Goal: Transaction & Acquisition: Purchase product/service

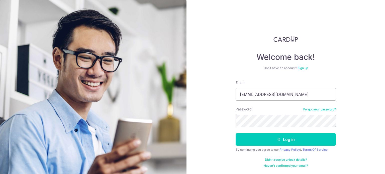
type input "boristanph@gmail.com"
click at [236, 134] on button "Log in" at bounding box center [286, 140] width 100 height 13
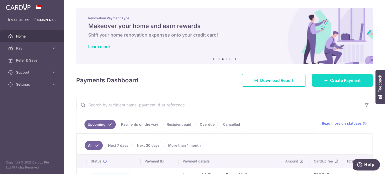
click at [339, 79] on span "Create Payment" at bounding box center [345, 81] width 31 height 6
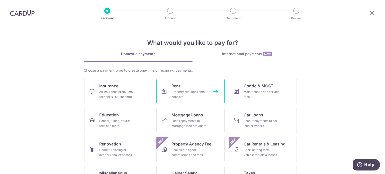
scroll to position [50, 0]
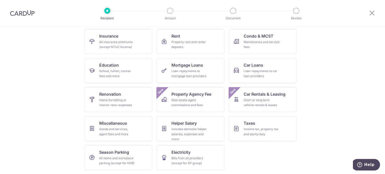
click at [31, 15] on img at bounding box center [22, 13] width 25 height 6
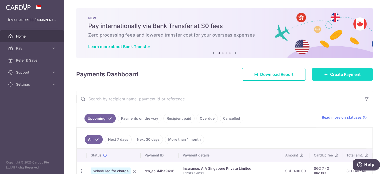
click at [338, 72] on span "Create Payment" at bounding box center [345, 75] width 31 height 6
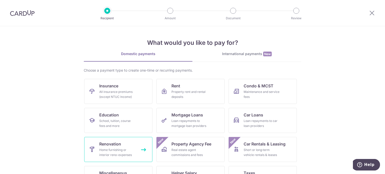
click at [119, 148] on div "Home furnishing or interior reno-expenses" at bounding box center [117, 153] width 36 height 10
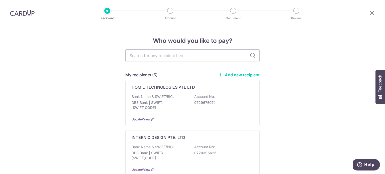
click at [237, 73] on link "Add new recipient" at bounding box center [239, 75] width 41 height 5
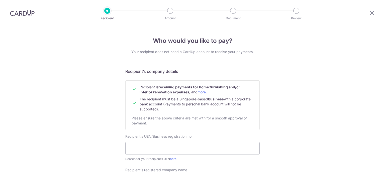
scroll to position [75, 0]
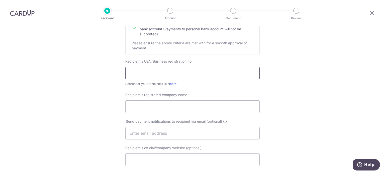
click at [179, 70] on input "text" at bounding box center [192, 73] width 135 height 13
paste input "202209996N"
type input "202209996N"
click at [165, 101] on input "Recipient’s registered company name" at bounding box center [192, 107] width 135 height 13
paste input "9S Professionals Pte Ltd"
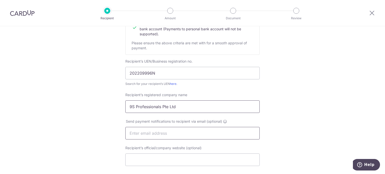
type input "9S Professionals Pte Ltd"
click at [166, 134] on input "text" at bounding box center [192, 133] width 135 height 13
drag, startPoint x: 145, startPoint y: 133, endPoint x: 107, endPoint y: 132, distance: 37.4
click at [107, 132] on div "Who would you like to pay? Your recipient does not need a CardUp account to rec…" at bounding box center [192, 139] width 385 height 377
paste input "ristanph@gmail.com"
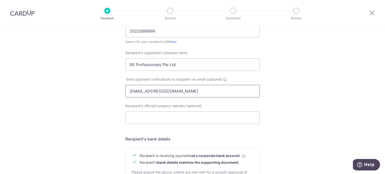
scroll to position [125, 0]
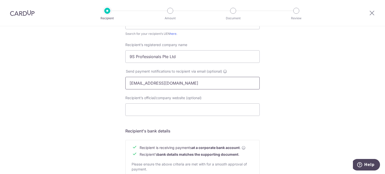
type input "boristanph@gmail.com"
click at [174, 101] on div "Recipient’s official/company website (optional)" at bounding box center [192, 106] width 135 height 21
click at [174, 107] on input "Recipient’s official/company website (optional)" at bounding box center [192, 110] width 135 height 13
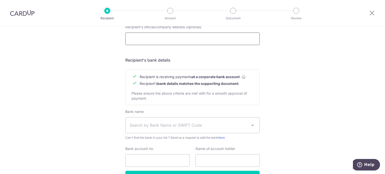
scroll to position [201, 0]
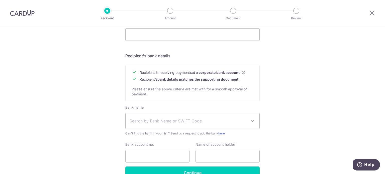
click at [177, 116] on span "Search by Bank Name or SWIFT Code" at bounding box center [193, 121] width 134 height 16
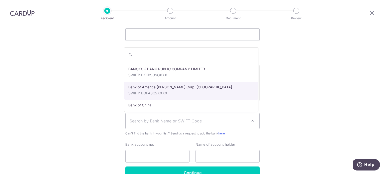
scroll to position [0, 0]
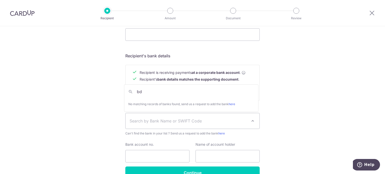
drag, startPoint x: 152, startPoint y: 95, endPoint x: 130, endPoint y: 92, distance: 22.3
click at [130, 92] on span "bd" at bounding box center [191, 92] width 134 height 10
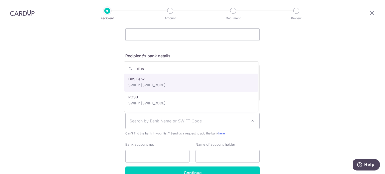
type input "dbs"
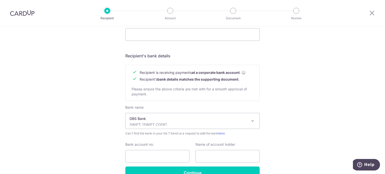
select select "6"
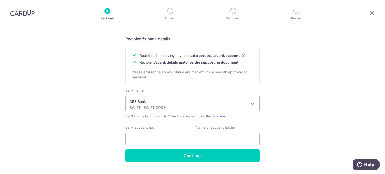
scroll to position [229, 0]
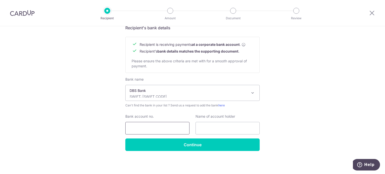
click at [172, 125] on input "Bank account no." at bounding box center [157, 128] width 64 height 13
paste input "0727855352"
type input "0727855352"
click at [208, 127] on input "text" at bounding box center [228, 128] width 64 height 13
paste input "9S PROFESSIONALS PTE LTD"
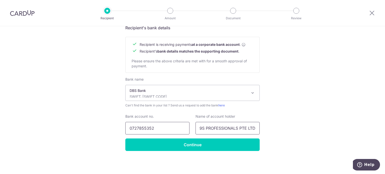
scroll to position [0, 0]
drag, startPoint x: 240, startPoint y: 127, endPoint x: 171, endPoint y: 129, distance: 68.5
click at [171, 129] on div "Bank account no. 0727855352 Name of account holder 9S PROFESSIONALS PTE LTD" at bounding box center [192, 124] width 141 height 21
type input "9S PROFESSIONALS PTE LTD"
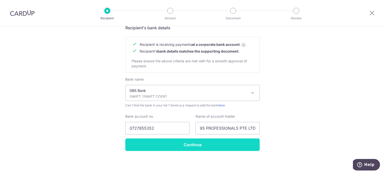
click at [166, 143] on input "Continue" at bounding box center [192, 145] width 135 height 13
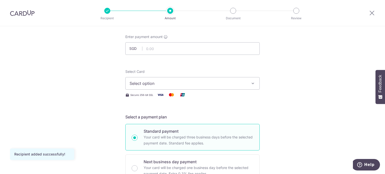
click at [146, 82] on span "Select option" at bounding box center [188, 84] width 117 height 6
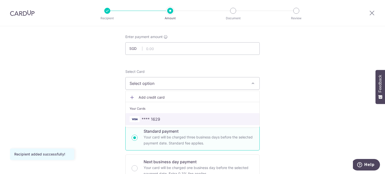
click at [167, 114] on link "**** 1629" at bounding box center [193, 119] width 134 height 12
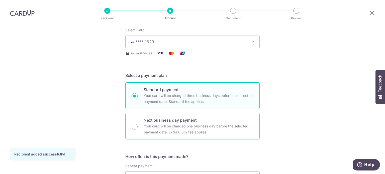
scroll to position [75, 0]
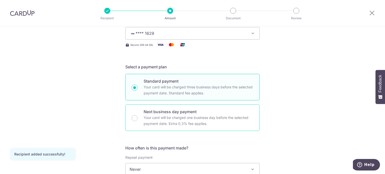
click at [173, 117] on p "Your card will be charged one business day before the selected payment date. Ex…" at bounding box center [199, 121] width 110 height 12
click at [138, 117] on input "Next business day payment Your card will be charged one business day before the…" at bounding box center [135, 118] width 6 height 6
radio input "false"
radio input "true"
click at [175, 81] on p "Standard payment" at bounding box center [199, 81] width 110 height 6
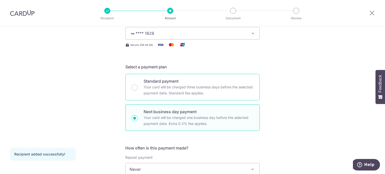
click at [138, 85] on input "Standard payment Your card will be charged three business days before the selec…" at bounding box center [135, 88] width 6 height 6
radio input "true"
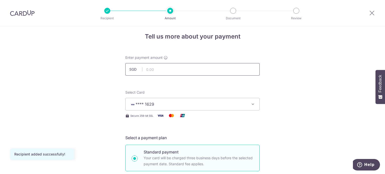
scroll to position [0, 0]
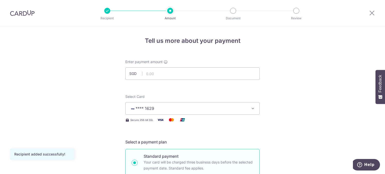
click at [160, 66] on div "Enter payment amount SGD" at bounding box center [192, 69] width 135 height 21
click at [160, 74] on input "text" at bounding box center [192, 74] width 135 height 13
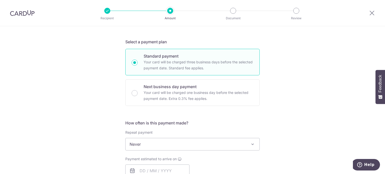
click at [101, 81] on div "Tell us more about your payment Enter payment amount SGD 851.5 Recipient added …" at bounding box center [192, 166] width 385 height 481
type input "851.50"
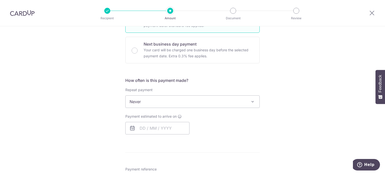
scroll to position [151, 0]
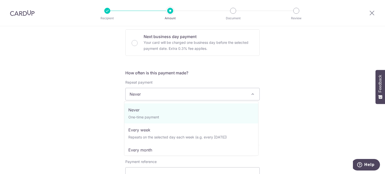
click at [160, 88] on span "Never" at bounding box center [192, 94] width 135 height 13
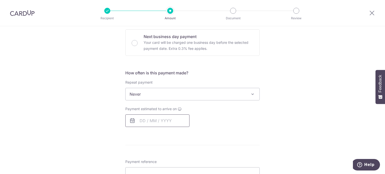
click at [147, 117] on input "text" at bounding box center [157, 121] width 64 height 13
click at [157, 94] on span "Never" at bounding box center [193, 94] width 134 height 12
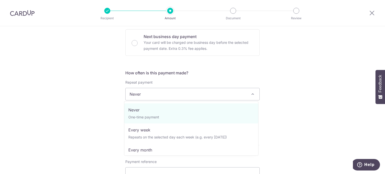
select select "2"
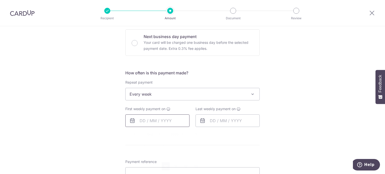
click at [140, 123] on input "text" at bounding box center [157, 121] width 64 height 13
click at [166, 168] on link "10" at bounding box center [166, 167] width 8 height 8
type input "10/09/2025"
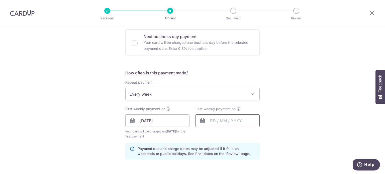
click at [206, 124] on input "text" at bounding box center [228, 121] width 64 height 13
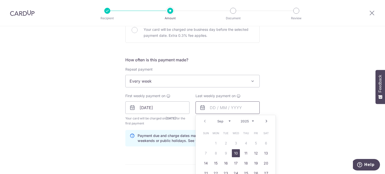
scroll to position [176, 0]
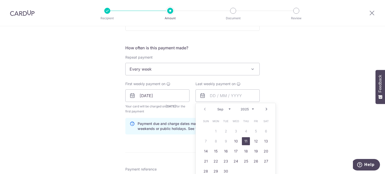
click at [245, 141] on link "11" at bounding box center [246, 142] width 8 height 8
type input "11/09/2025"
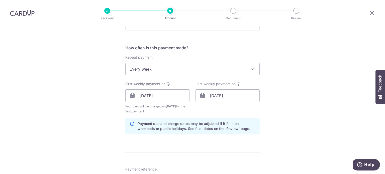
click at [268, 103] on div "Tell us more about your payment Enter payment amount SGD 851.50 851.50 Recipien…" at bounding box center [192, 107] width 385 height 513
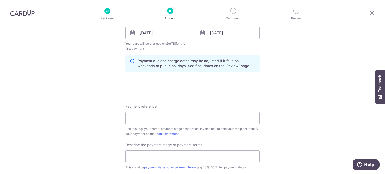
scroll to position [251, 0]
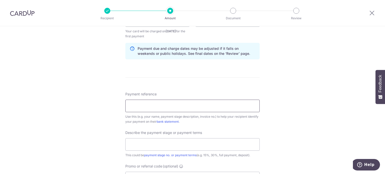
click at [184, 107] on input "Payment reference" at bounding box center [192, 106] width 135 height 13
paste input "483B Yishun Ave 6 #14-919"
click at [167, 144] on input "text" at bounding box center [192, 145] width 135 height 13
drag, startPoint x: 187, startPoint y: 108, endPoint x: 122, endPoint y: 107, distance: 65.5
click at [122, 107] on div "Tell us more about your payment Enter payment amount SGD 851.50 851.50 Recipien…" at bounding box center [192, 31] width 385 height 513
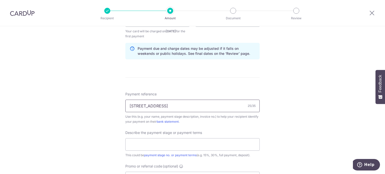
paste input "225445"
type input "225445"
click at [167, 144] on input "text" at bounding box center [192, 145] width 135 height 13
type input "P"
type input "5"
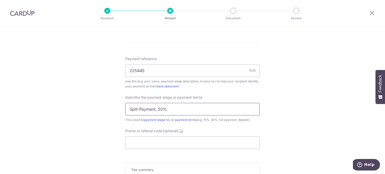
scroll to position [301, 0]
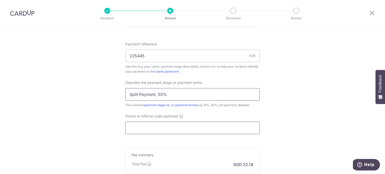
type input "Split Payment, 50%"
click at [182, 123] on input "Promo or referral code (optional)" at bounding box center [192, 128] width 135 height 13
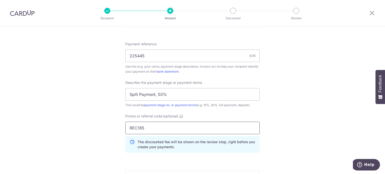
type input "REC185"
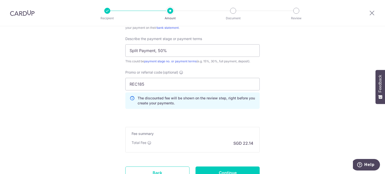
scroll to position [376, 0]
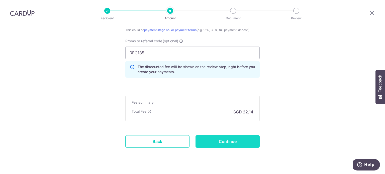
click at [238, 141] on input "Continue" at bounding box center [228, 142] width 64 height 13
type input "Create Schedule"
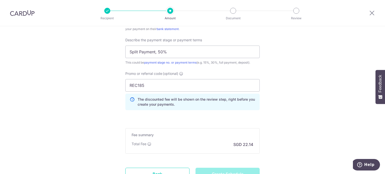
scroll to position [276, 0]
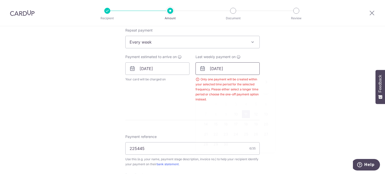
click at [248, 68] on input "11/09/2025" at bounding box center [228, 68] width 64 height 13
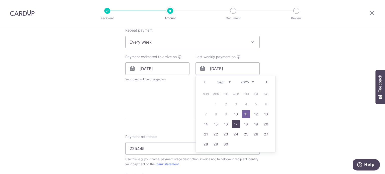
click at [237, 122] on link "17" at bounding box center [236, 124] width 8 height 8
type input "17/09/2025"
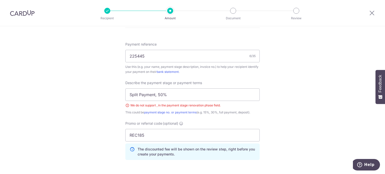
scroll to position [378, 0]
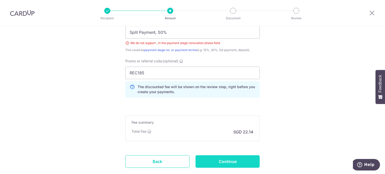
click at [238, 161] on input "Continue" at bounding box center [228, 162] width 64 height 13
type input "Create Schedule"
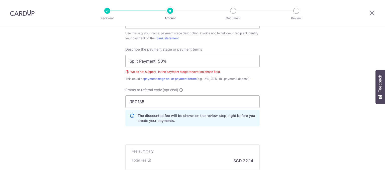
scroll to position [301, 0]
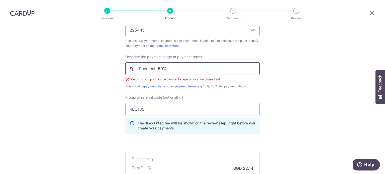
click at [155, 67] on input "Split Payment, 50%" at bounding box center [192, 68] width 135 height 13
drag, startPoint x: 157, startPoint y: 68, endPoint x: 104, endPoint y: 66, distance: 53.7
click at [160, 72] on input "Split Payment" at bounding box center [192, 68] width 135 height 13
click at [170, 68] on input "Split Payment" at bounding box center [192, 68] width 135 height 13
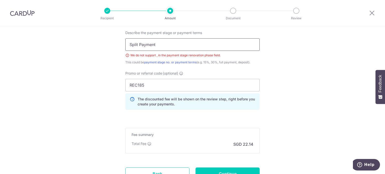
scroll to position [251, 0]
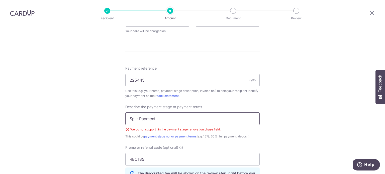
drag, startPoint x: 160, startPoint y: 117, endPoint x: 105, endPoint y: 113, distance: 54.4
click at [105, 113] on div "Tell us more about your payment Enter payment amount SGD 851.50 851.50 Select C…" at bounding box center [192, 33] width 385 height 517
type input "f"
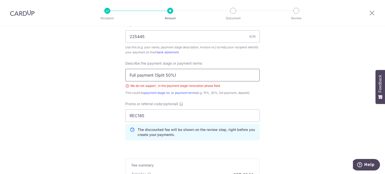
scroll to position [326, 0]
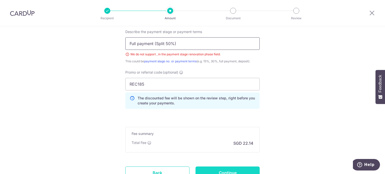
type input "Full payment (Split 50%)"
click at [237, 167] on input "Continue" at bounding box center [228, 173] width 64 height 13
type input "Create Schedule"
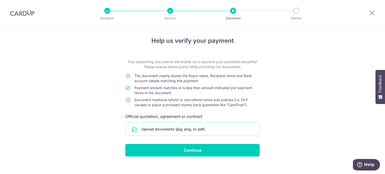
click at [213, 126] on input "file" at bounding box center [193, 129] width 134 height 13
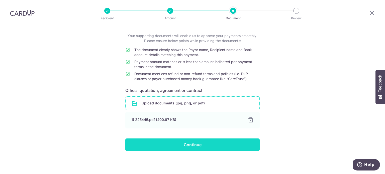
scroll to position [26, 0]
click at [186, 146] on input "Continue" at bounding box center [192, 145] width 135 height 13
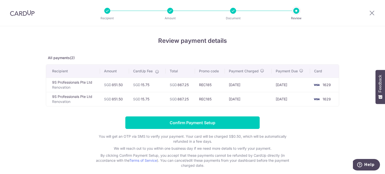
click at [116, 42] on h4 "Review payment details" at bounding box center [193, 40] width 294 height 9
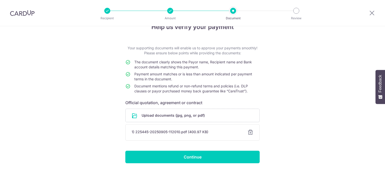
scroll to position [26, 0]
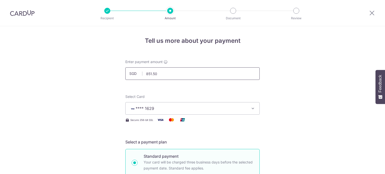
drag, startPoint x: 0, startPoint y: 0, endPoint x: 182, endPoint y: 78, distance: 197.7
click at [182, 78] on input "851.50" at bounding box center [192, 74] width 135 height 13
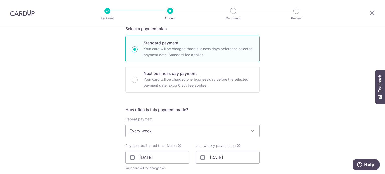
scroll to position [176, 0]
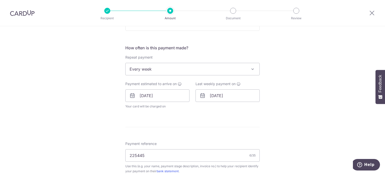
click at [177, 70] on span "Every week" at bounding box center [193, 69] width 134 height 12
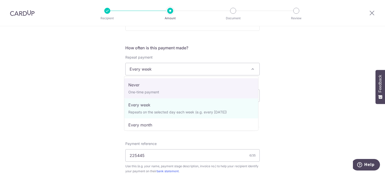
select select "1"
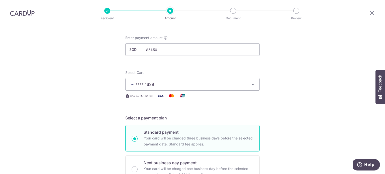
scroll to position [0, 0]
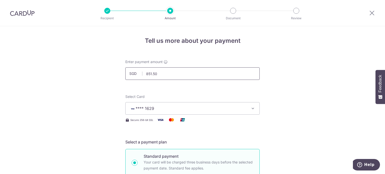
drag, startPoint x: 166, startPoint y: 72, endPoint x: 113, endPoint y: 69, distance: 52.3
type input "1,703.00"
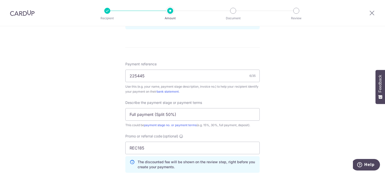
scroll to position [326, 0]
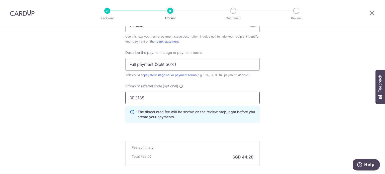
drag, startPoint x: 155, startPoint y: 99, endPoint x: 113, endPoint y: 100, distance: 42.4
paste input "NO25ONE"
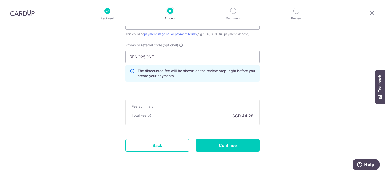
scroll to position [382, 0]
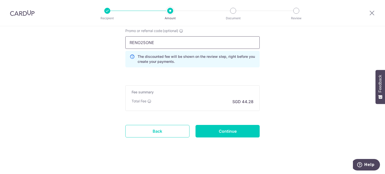
click at [159, 43] on input "RENO25ONE" at bounding box center [192, 42] width 135 height 13
click at [160, 44] on input "REC185" at bounding box center [192, 42] width 135 height 13
click at [170, 70] on div "Promo or referral code (optional) REC185 The discounted fee will be shown on th…" at bounding box center [192, 49] width 141 height 43
drag, startPoint x: 155, startPoint y: 41, endPoint x: 72, endPoint y: 40, distance: 82.3
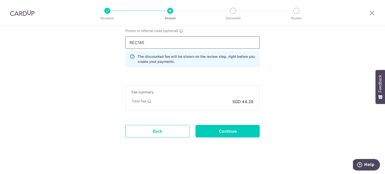
paste input "NO25ONE"
type input "RENO25ONE"
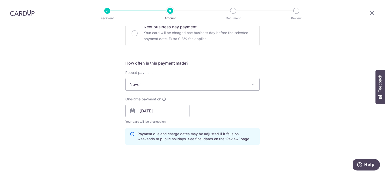
scroll to position [176, 0]
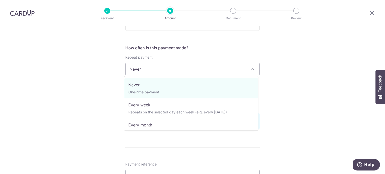
click at [160, 71] on span "Never" at bounding box center [193, 69] width 134 height 12
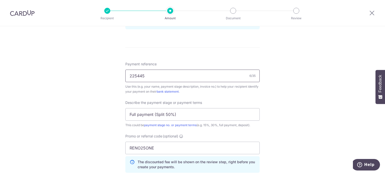
scroll to position [201, 0]
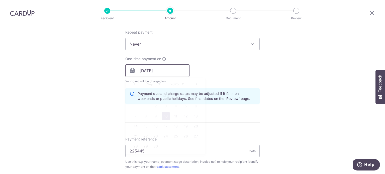
click at [160, 67] on input "10/09/2025" at bounding box center [157, 70] width 64 height 13
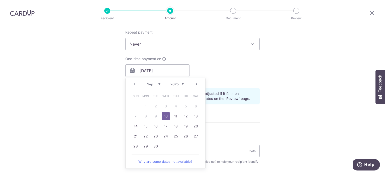
click at [166, 117] on link "10" at bounding box center [166, 116] width 8 height 8
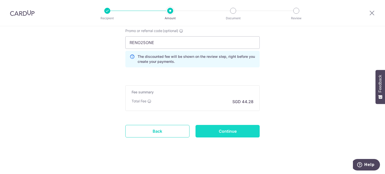
click at [247, 133] on input "Continue" at bounding box center [228, 131] width 64 height 13
type input "Update Schedule"
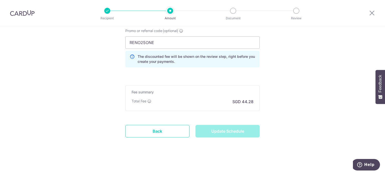
scroll to position [313, 0]
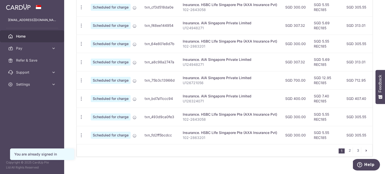
scroll to position [215, 0]
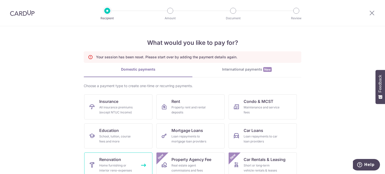
click at [119, 162] on span "Renovation" at bounding box center [110, 160] width 22 height 6
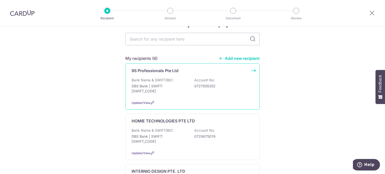
scroll to position [25, 0]
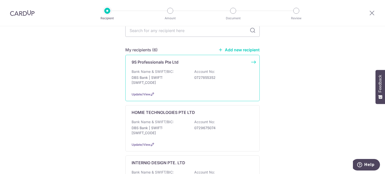
click at [167, 84] on p "DBS Bank | SWIFT: [SWIFT_CODE]" at bounding box center [160, 80] width 56 height 10
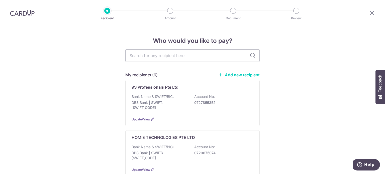
scroll to position [25, 0]
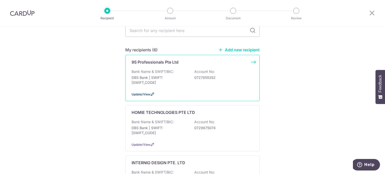
click at [148, 95] on span "Update/View" at bounding box center [141, 95] width 19 height 4
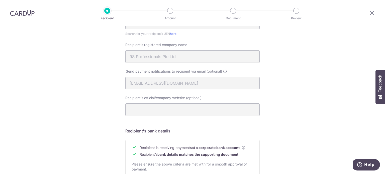
scroll to position [222, 0]
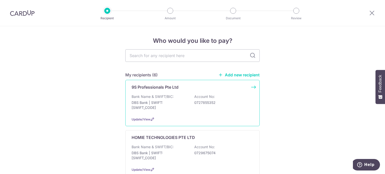
click at [194, 107] on div "Bank Name & SWIFT/BIC: DBS Bank | SWIFT: DBSSSGSGXXX Account No: 0727855352" at bounding box center [193, 103] width 122 height 19
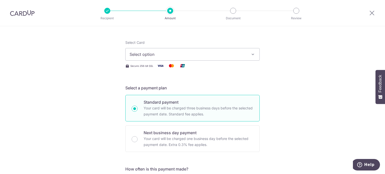
scroll to position [176, 0]
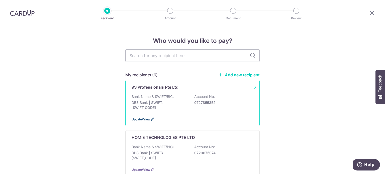
click at [144, 119] on span "Update/View" at bounding box center [141, 120] width 19 height 4
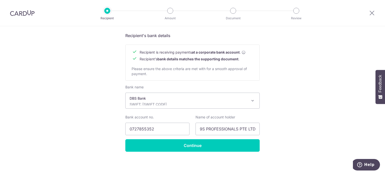
scroll to position [222, 0]
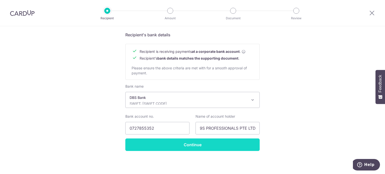
click at [199, 146] on input "Continue" at bounding box center [192, 145] width 135 height 13
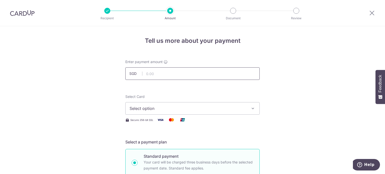
click at [155, 74] on input "text" at bounding box center [192, 74] width 135 height 13
type input "1,703.00"
click at [152, 110] on span "Select option" at bounding box center [188, 109] width 117 height 6
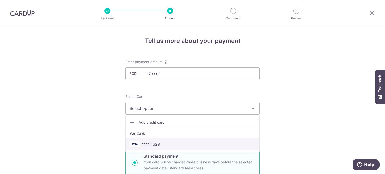
click at [157, 140] on link "**** 1629" at bounding box center [193, 145] width 134 height 12
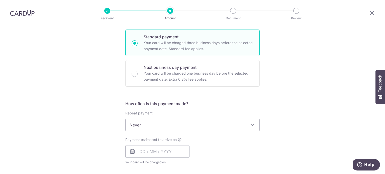
scroll to position [151, 0]
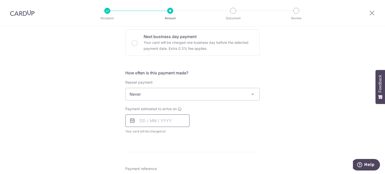
click at [156, 123] on input "text" at bounding box center [157, 121] width 64 height 13
click at [165, 165] on link "10" at bounding box center [166, 167] width 8 height 8
type input "10/09/2025"
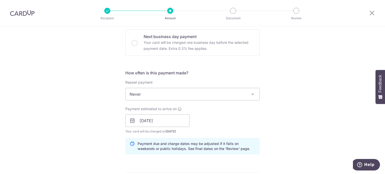
click at [240, 132] on div "Payment estimated to arrive on 10/09/2025 Prev Next Sep Oct Nov Dec 2025 2026 2…" at bounding box center [192, 121] width 141 height 28
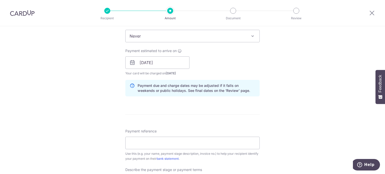
scroll to position [251, 0]
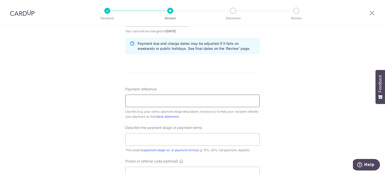
click at [163, 106] on input "Payment reference" at bounding box center [192, 101] width 135 height 13
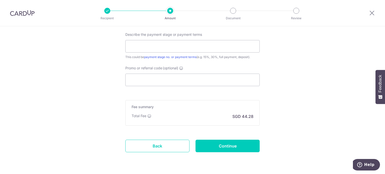
scroll to position [351, 0]
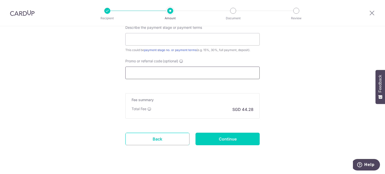
click at [160, 73] on input "Promo or referral code (optional)" at bounding box center [192, 73] width 135 height 13
paste input "RENO25ONE"
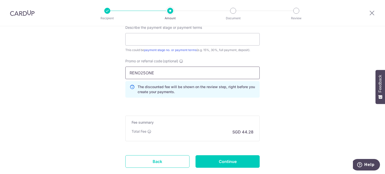
type input "RENO25ONE"
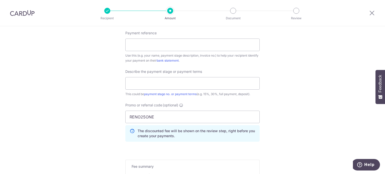
scroll to position [276, 0]
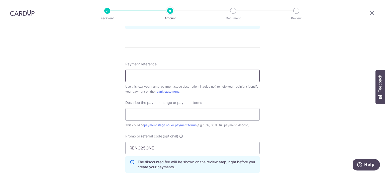
click at [152, 76] on input "Payment reference" at bounding box center [192, 76] width 135 height 13
paste input "225445"
type input "225445"
click at [163, 115] on input "text" at bounding box center [192, 114] width 135 height 13
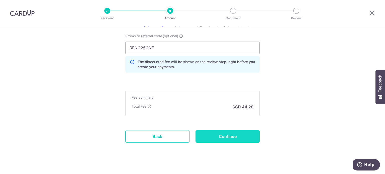
type input "Full payment"
click at [251, 137] on input "Continue" at bounding box center [228, 136] width 64 height 13
type input "Create Schedule"
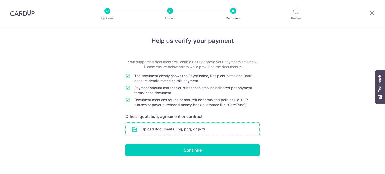
click at [221, 127] on input "file" at bounding box center [193, 129] width 134 height 13
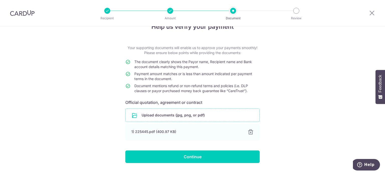
scroll to position [26, 0]
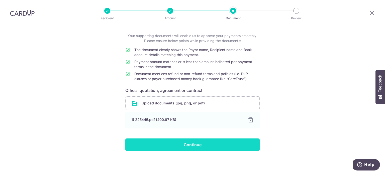
click at [211, 145] on input "Continue" at bounding box center [192, 145] width 135 height 13
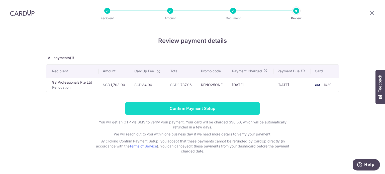
click at [248, 108] on input "Confirm Payment Setup" at bounding box center [192, 108] width 135 height 13
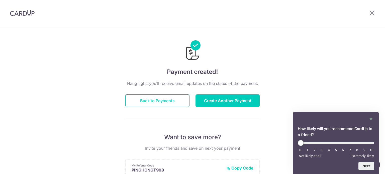
click at [161, 101] on button "Back to Payments" at bounding box center [157, 101] width 64 height 13
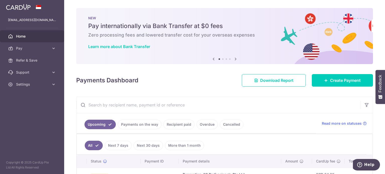
scroll to position [50, 0]
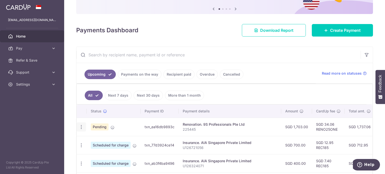
click at [81, 125] on icon "button" at bounding box center [81, 127] width 5 height 5
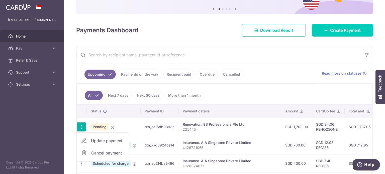
drag, startPoint x: 132, startPoint y: 125, endPoint x: 117, endPoint y: 126, distance: 15.6
click at [131, 125] on td "Pending" at bounding box center [114, 127] width 54 height 18
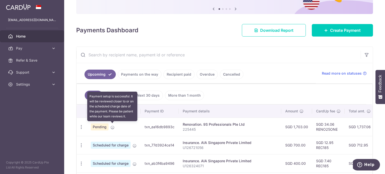
click at [112, 127] on icon at bounding box center [113, 128] width 4 height 4
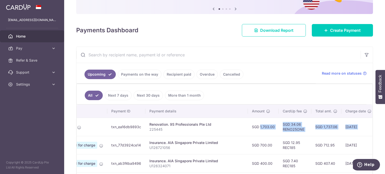
scroll to position [0, 103]
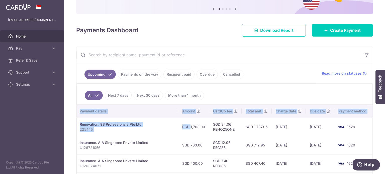
drag, startPoint x: 289, startPoint y: 128, endPoint x: 385, endPoint y: 129, distance: 96.6
click at [385, 129] on div "× Pause Schedule Pause all future payments in this series Pause just this one p…" at bounding box center [224, 87] width 321 height 174
click at [358, 130] on td "1629" at bounding box center [354, 127] width 38 height 18
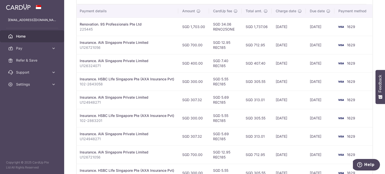
click at [258, 116] on td "SGD 305.55" at bounding box center [257, 118] width 30 height 18
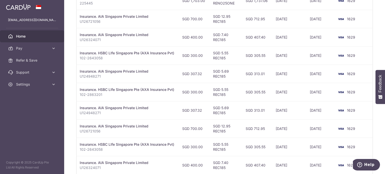
scroll to position [201, 0]
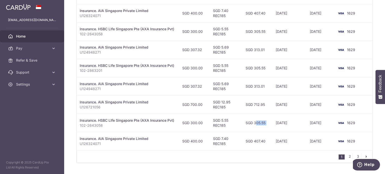
drag, startPoint x: 275, startPoint y: 114, endPoint x: 244, endPoint y: 129, distance: 34.0
click at [243, 129] on tr "Update payment Cancel payment Scheduled for charge txn_493d9ca0fe3 Insurance. H…" at bounding box center [173, 123] width 399 height 18
click at [348, 159] on link "2" at bounding box center [350, 157] width 6 height 6
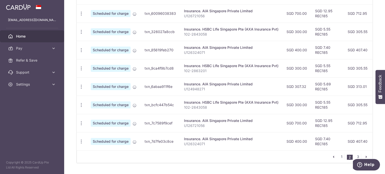
scroll to position [215, 0]
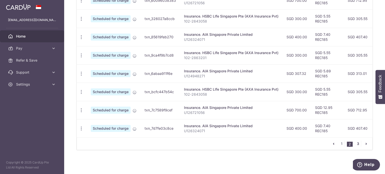
click at [358, 143] on link "3" at bounding box center [358, 144] width 6 height 6
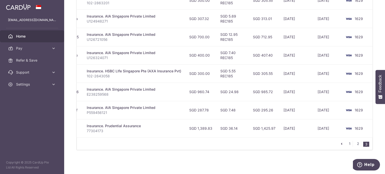
scroll to position [0, 104]
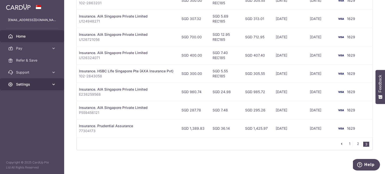
click at [52, 87] on icon at bounding box center [53, 84] width 5 height 5
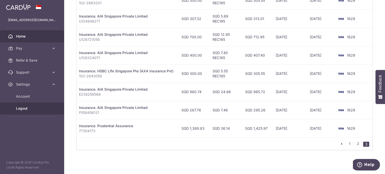
click at [39, 108] on span "Logout" at bounding box center [32, 108] width 33 height 5
